Goal: Transaction & Acquisition: Subscribe to service/newsletter

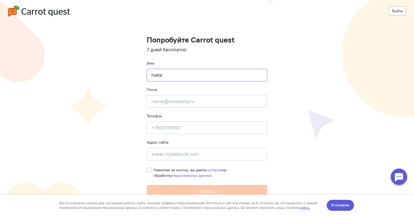
type input "Iveta"
type input "[EMAIL_ADDRESS][DOMAIN_NAME]"
click at [198, 133] on form "Попробуйте Carrot quest 7 дней бесплатно Имя [PERSON_NAME] Почта [EMAIL_ADDRESS…" at bounding box center [207, 117] width 121 height 162
type input "="
type input "[PHONE_NUMBER]"
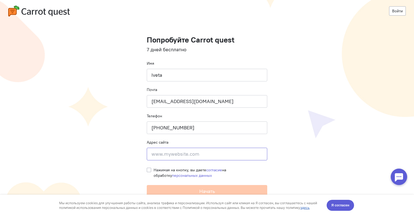
click at [192, 153] on input at bounding box center [207, 154] width 121 height 13
click at [341, 208] on button "Я согласен" at bounding box center [340, 205] width 27 height 11
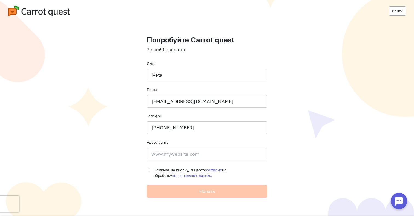
click at [154, 169] on label "Нажимая на кнопку, вы даете согласие на обработку персональных данных" at bounding box center [211, 172] width 114 height 11
click at [148, 169] on input "Нажимая на кнопку, вы даете согласие на обработку персональных данных" at bounding box center [149, 169] width 4 height 5
checkbox input "true"
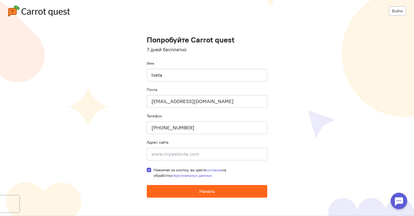
click at [184, 189] on button "Начать" at bounding box center [207, 191] width 121 height 13
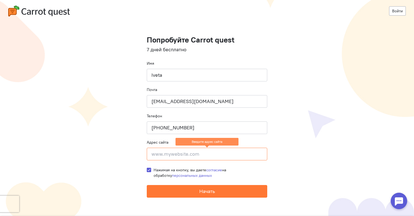
click at [228, 155] on input at bounding box center [207, 154] width 121 height 13
click at [231, 38] on h1 "Попробуйте Carrot quest" at bounding box center [207, 40] width 121 height 8
click at [401, 11] on link "Войти" at bounding box center [397, 10] width 17 height 9
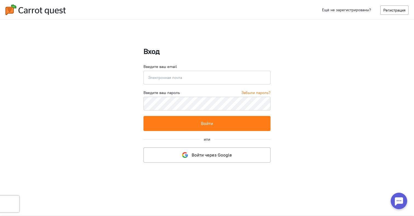
click at [209, 76] on input "email" at bounding box center [207, 78] width 127 height 14
click at [211, 158] on link "Войти через Google" at bounding box center [207, 154] width 127 height 15
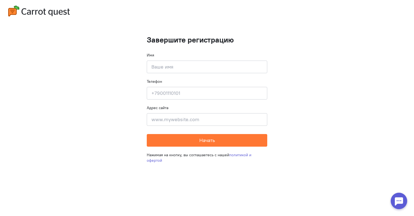
click at [70, 14] on img at bounding box center [39, 10] width 62 height 11
